Goal: Task Accomplishment & Management: Use online tool/utility

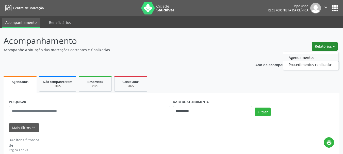
click at [300, 55] on link "Agendamentos" at bounding box center [311, 57] width 55 height 7
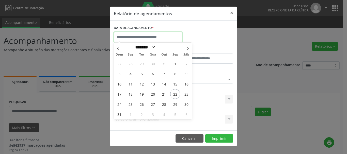
drag, startPoint x: 155, startPoint y: 40, endPoint x: 174, endPoint y: 87, distance: 50.8
click at [155, 40] on input "text" at bounding box center [148, 37] width 69 height 10
click at [167, 105] on span "28" at bounding box center [164, 104] width 10 height 10
type input "**********"
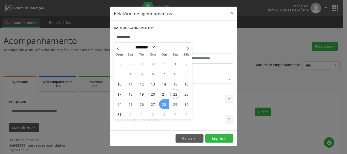
click at [167, 105] on span "28" at bounding box center [164, 104] width 10 height 10
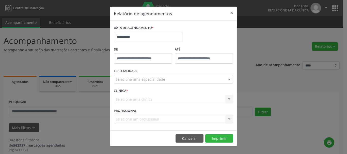
drag, startPoint x: 138, startPoint y: 83, endPoint x: 136, endPoint y: 79, distance: 5.1
click at [138, 83] on div "Seleciona uma especialidade" at bounding box center [173, 79] width 119 height 9
click at [130, 9] on header "Relatório de agendamentos ×" at bounding box center [173, 14] width 127 height 14
drag, startPoint x: 124, startPoint y: 80, endPoint x: 122, endPoint y: 35, distance: 44.8
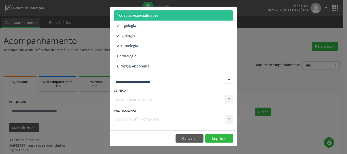
click at [127, 19] on span "Todas as especialidades" at bounding box center [174, 15] width 120 height 10
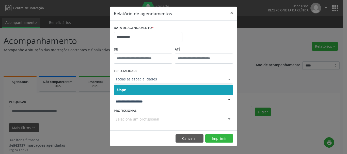
click at [124, 91] on span "Uspe" at bounding box center [121, 89] width 9 height 5
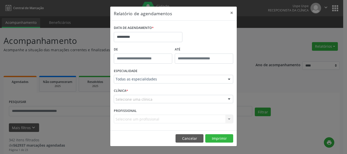
click at [124, 91] on span "Uspe" at bounding box center [121, 89] width 9 height 5
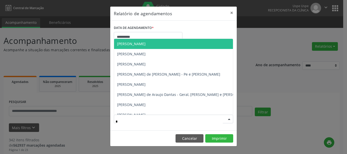
type input "**"
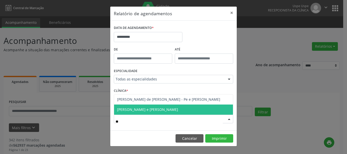
drag, startPoint x: 127, startPoint y: 109, endPoint x: 163, endPoint y: 115, distance: 37.0
click at [129, 109] on span "[PERSON_NAME] e [PERSON_NAME]" at bounding box center [147, 109] width 61 height 5
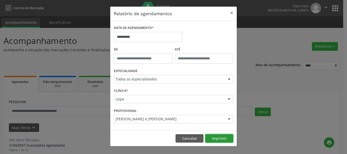
click at [231, 142] on button "Imprimir" at bounding box center [219, 138] width 28 height 9
